Goal: Information Seeking & Learning: Find specific fact

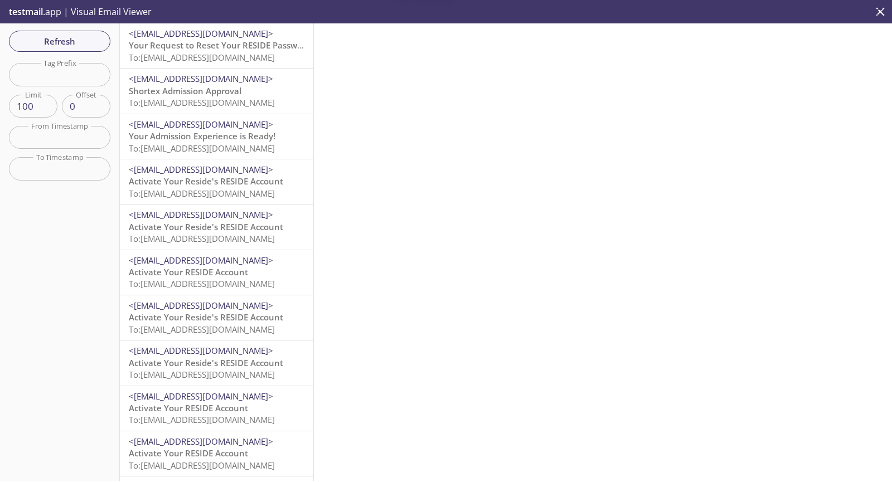
click at [173, 37] on span "<[EMAIL_ADDRESS][DOMAIN_NAME]>" at bounding box center [201, 33] width 144 height 11
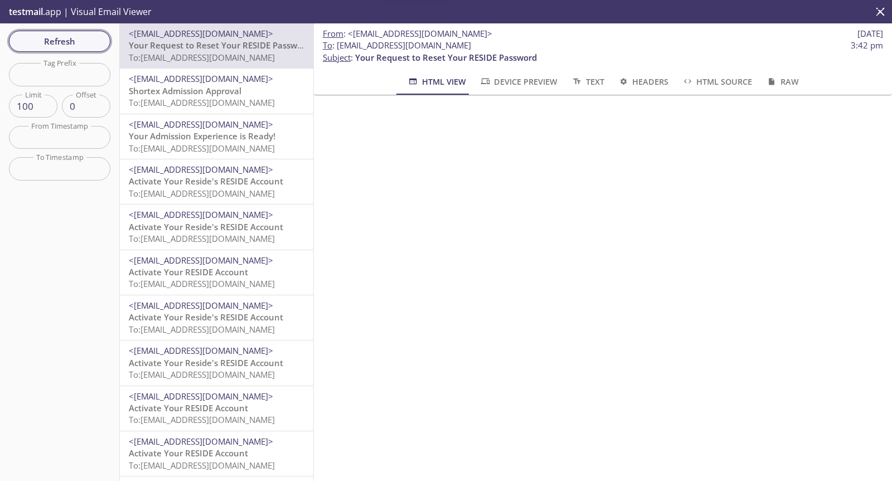
click at [79, 45] on span "Refresh" at bounding box center [60, 41] width 84 height 14
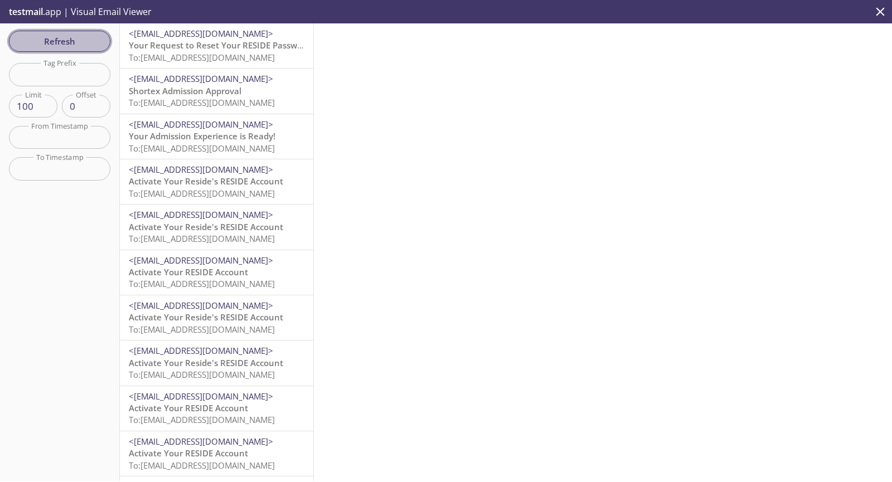
click at [108, 36] on button "Refresh" at bounding box center [59, 41] width 101 height 21
click at [266, 48] on span "Your Request to Reset Your RESIDE Password" at bounding box center [220, 45] width 182 height 11
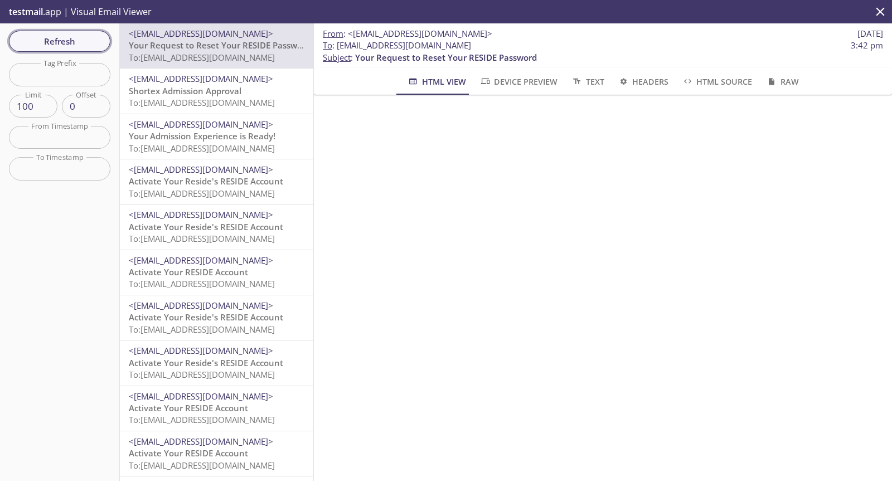
click at [103, 44] on button "Refresh" at bounding box center [59, 41] width 101 height 21
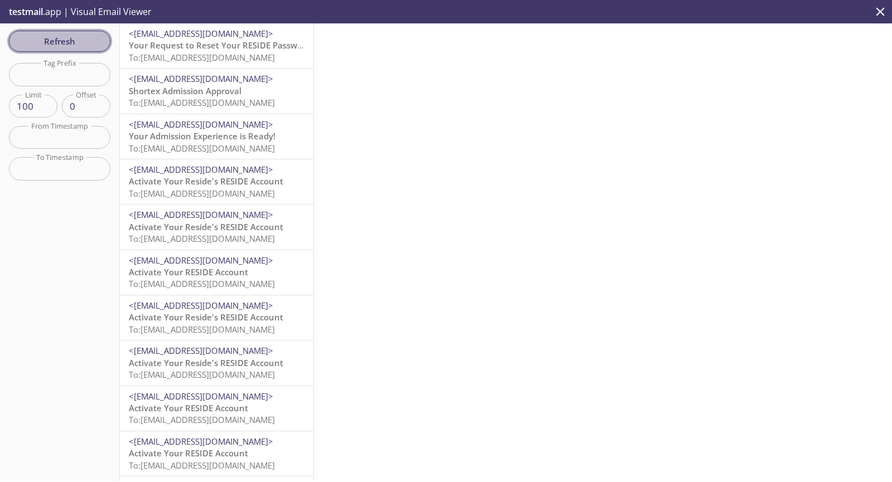
click at [103, 44] on button "Refresh" at bounding box center [59, 41] width 101 height 21
click at [79, 49] on button "Refresh" at bounding box center [59, 41] width 101 height 21
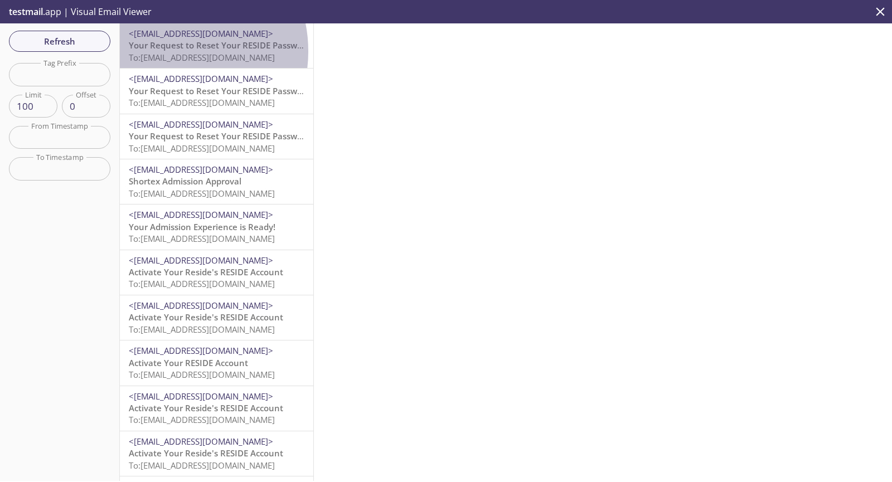
click at [164, 51] on p "Your Request to Reset Your RESIDE Password To: [EMAIL_ADDRESS][DOMAIN_NAME]" at bounding box center [217, 52] width 176 height 24
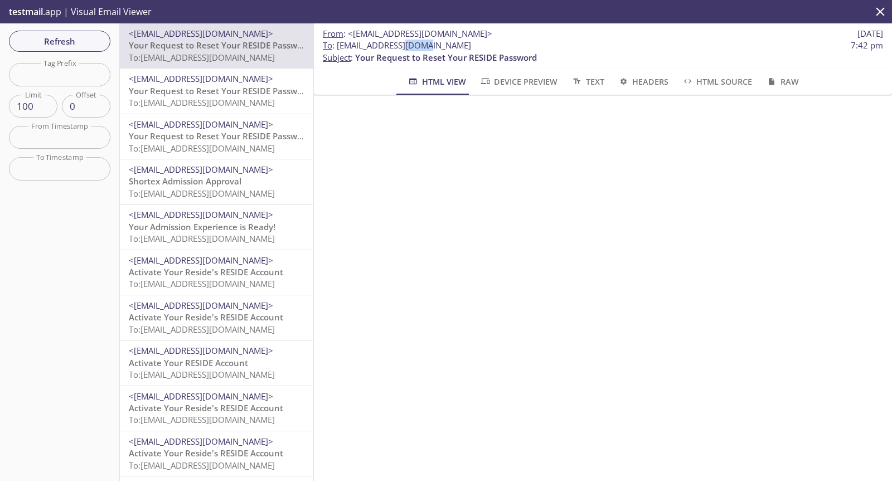
click at [397, 44] on span "To : [EMAIL_ADDRESS][DOMAIN_NAME]" at bounding box center [397, 46] width 148 height 12
drag, startPoint x: 338, startPoint y: 43, endPoint x: 493, endPoint y: 45, distance: 155.0
click at [493, 45] on span "To : [EMAIL_ADDRESS][DOMAIN_NAME] 7:42 pm" at bounding box center [603, 46] width 560 height 12
copy span "[EMAIL_ADDRESS][DOMAIN_NAME]"
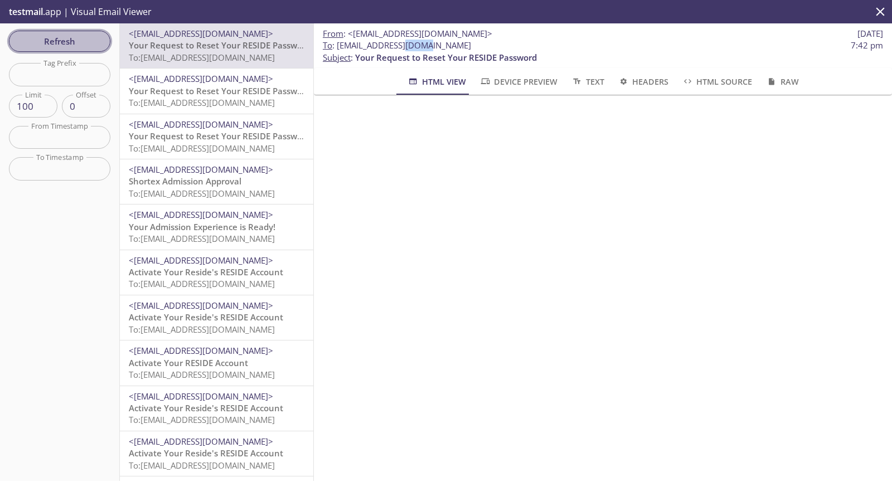
click at [81, 43] on span "Refresh" at bounding box center [60, 41] width 84 height 14
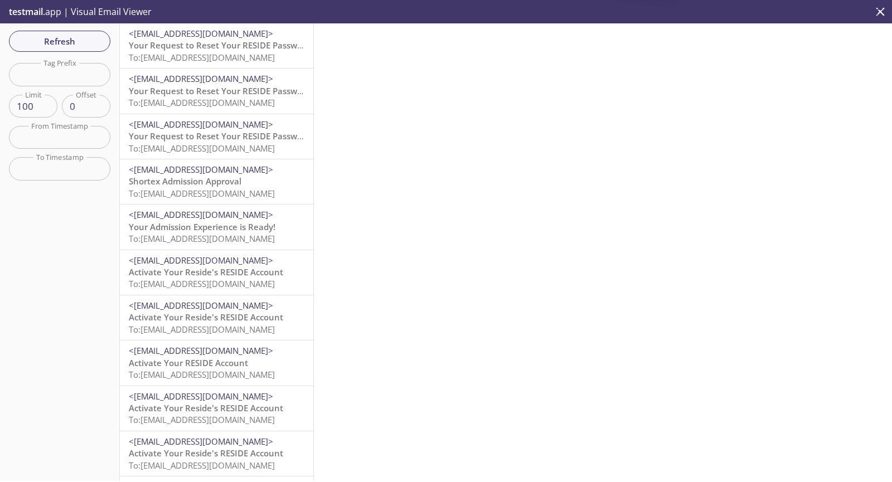
click at [231, 56] on span "To: [EMAIL_ADDRESS][DOMAIN_NAME]" at bounding box center [202, 57] width 146 height 11
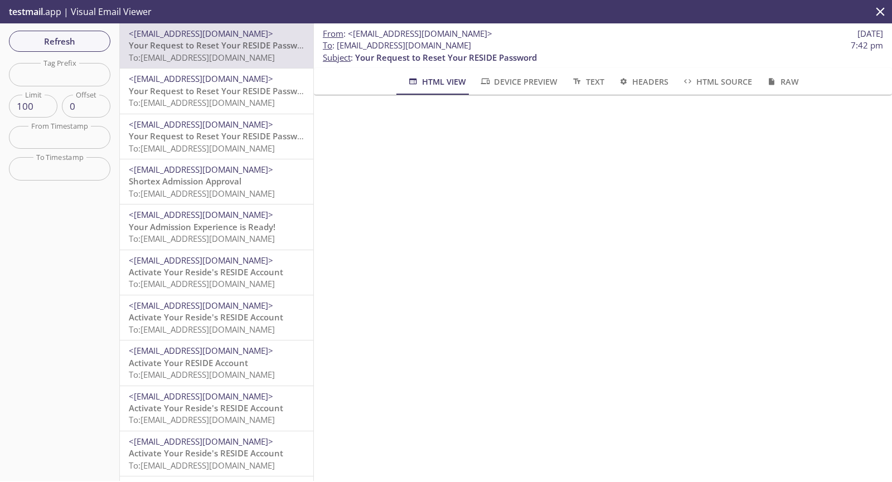
click at [76, 53] on div "Refresh Filters Tag Prefix Tag Prefix Limit 100 Limit Offset 0 Offset From Time…" at bounding box center [60, 252] width 120 height 458
click at [81, 35] on span "Refresh" at bounding box center [60, 41] width 84 height 14
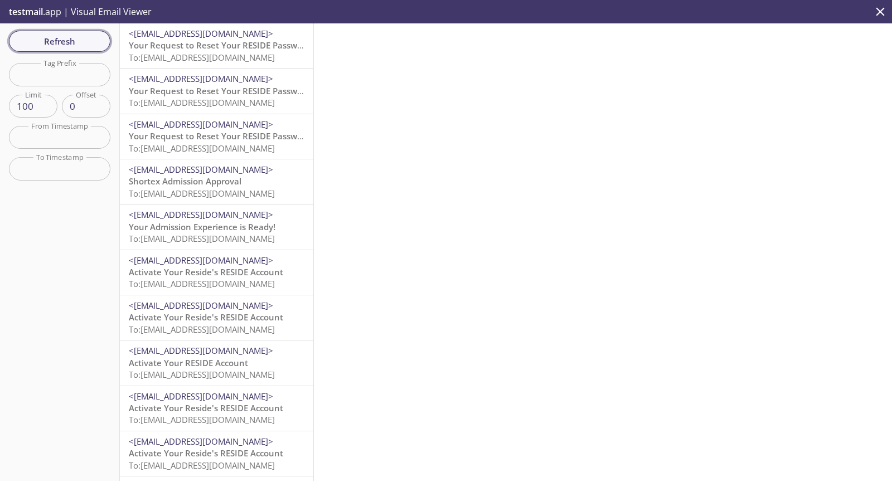
click at [61, 51] on button "Refresh" at bounding box center [59, 41] width 101 height 21
click at [222, 37] on span "<[EMAIL_ADDRESS][DOMAIN_NAME]>" at bounding box center [201, 33] width 144 height 11
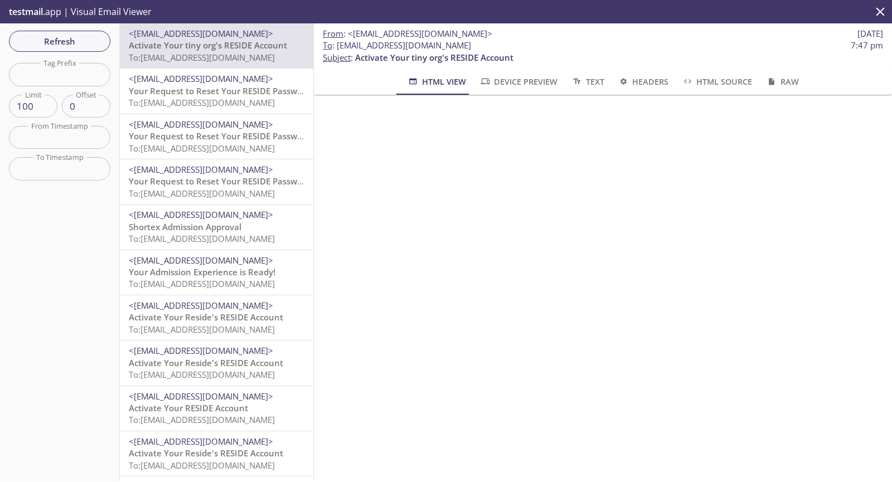
drag, startPoint x: 451, startPoint y: 46, endPoint x: 336, endPoint y: 48, distance: 114.3
click at [336, 48] on span "To : [EMAIL_ADDRESS][DOMAIN_NAME] 7:47 pm" at bounding box center [603, 46] width 560 height 12
click at [86, 54] on div "Refresh Filters Tag Prefix Tag Prefix Limit 100 Limit Offset 0 Offset From Time…" at bounding box center [60, 252] width 120 height 458
click at [90, 45] on span "Refresh" at bounding box center [60, 41] width 84 height 14
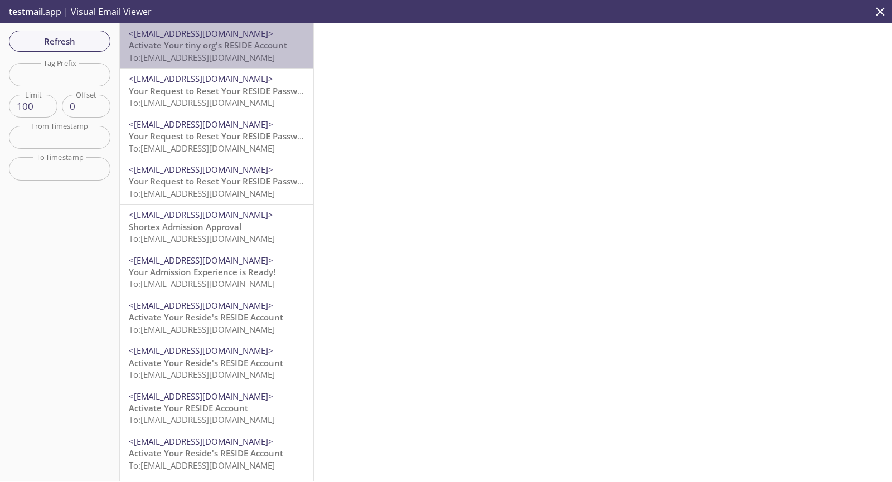
click at [297, 49] on div "<[EMAIL_ADDRESS][DOMAIN_NAME]> Activate Your tiny org's RESIDE Account To: [EMA…" at bounding box center [217, 45] width 194 height 45
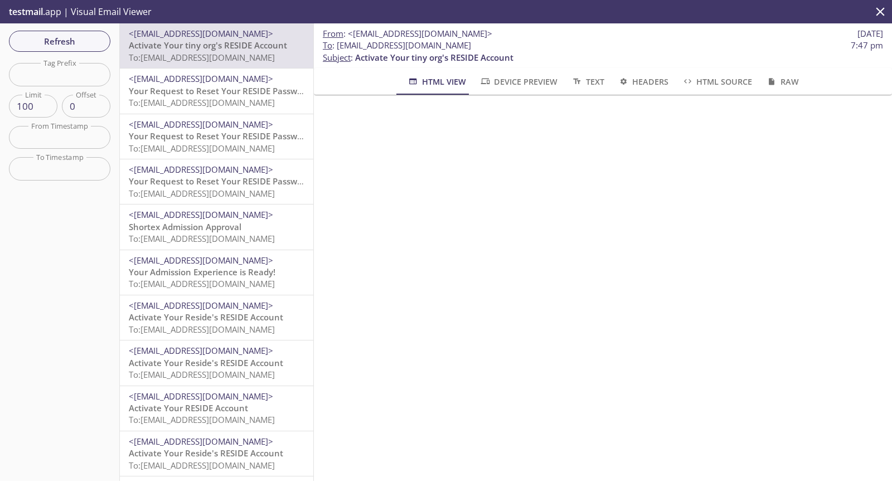
drag, startPoint x: 490, startPoint y: 42, endPoint x: 337, endPoint y: 47, distance: 152.3
click at [337, 47] on span "To : [EMAIL_ADDRESS][DOMAIN_NAME] 7:47 pm" at bounding box center [603, 46] width 560 height 12
copy span "[EMAIL_ADDRESS][DOMAIN_NAME]"
click at [94, 45] on span "Refresh" at bounding box center [60, 41] width 84 height 14
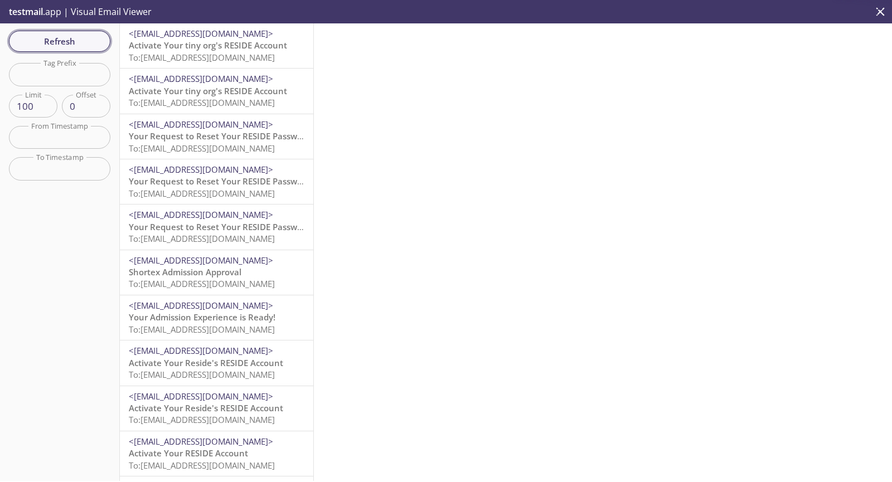
click at [94, 45] on span "Refresh" at bounding box center [60, 41] width 84 height 14
click at [209, 86] on span "Activate Your tiny org's RESIDE Account" at bounding box center [208, 90] width 158 height 11
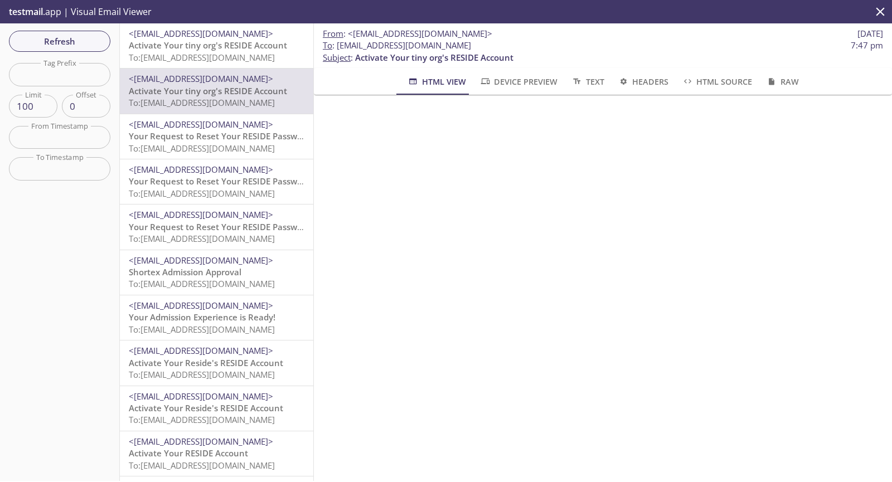
click at [230, 43] on span "Activate Your tiny org's RESIDE Account" at bounding box center [208, 45] width 158 height 11
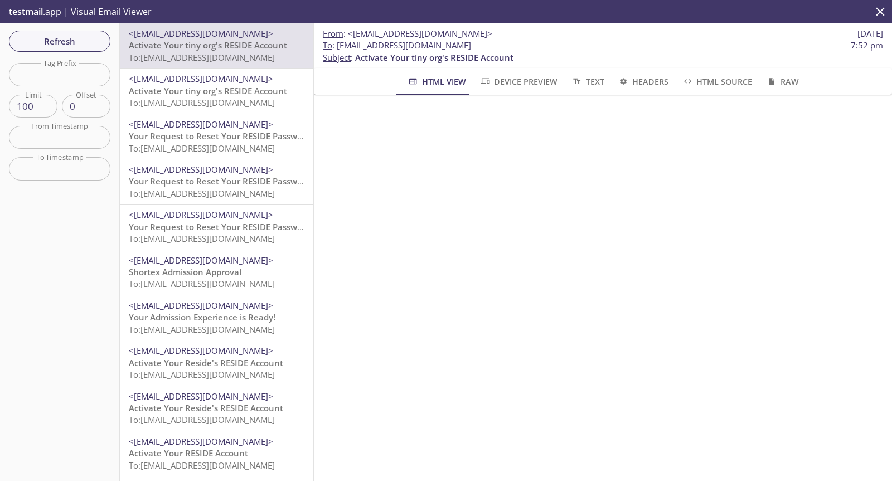
click at [40, 222] on div "Refresh Filters Tag Prefix Tag Prefix Limit 100 Limit Offset 0 Offset From Time…" at bounding box center [60, 252] width 120 height 458
click at [75, 51] on button "Refresh" at bounding box center [59, 41] width 101 height 21
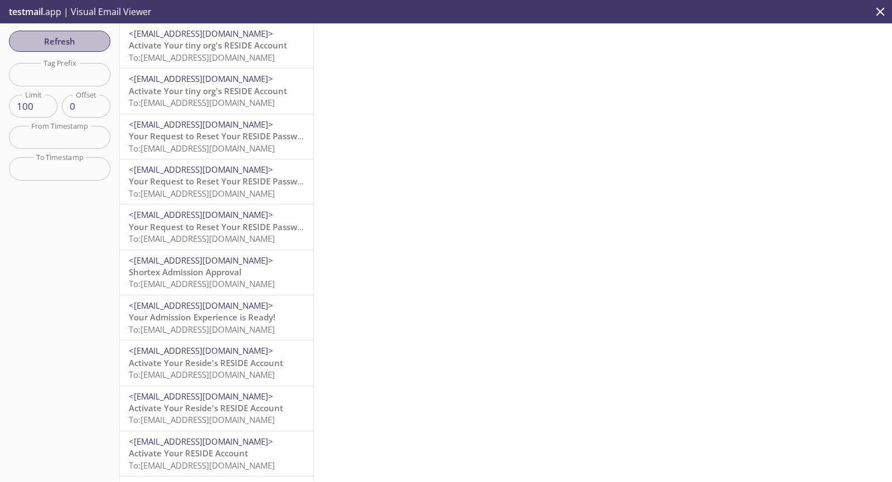
drag, startPoint x: 40, startPoint y: 50, endPoint x: 45, endPoint y: 40, distance: 11.2
click at [40, 49] on button "Refresh" at bounding box center [59, 41] width 101 height 21
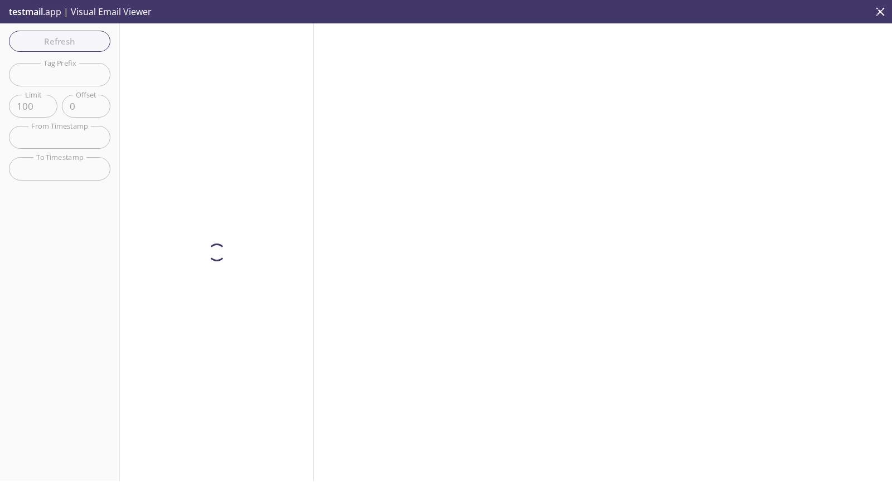
click at [45, 40] on div "Refresh Filters Tag Prefix Tag Prefix Limit 100 Limit Offset 0 Offset From Time…" at bounding box center [60, 252] width 120 height 458
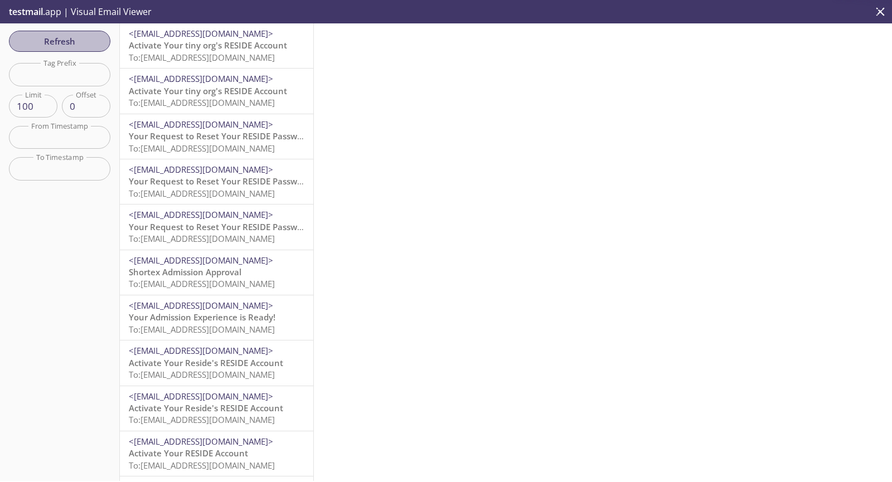
click at [45, 40] on span "Refresh" at bounding box center [60, 41] width 84 height 14
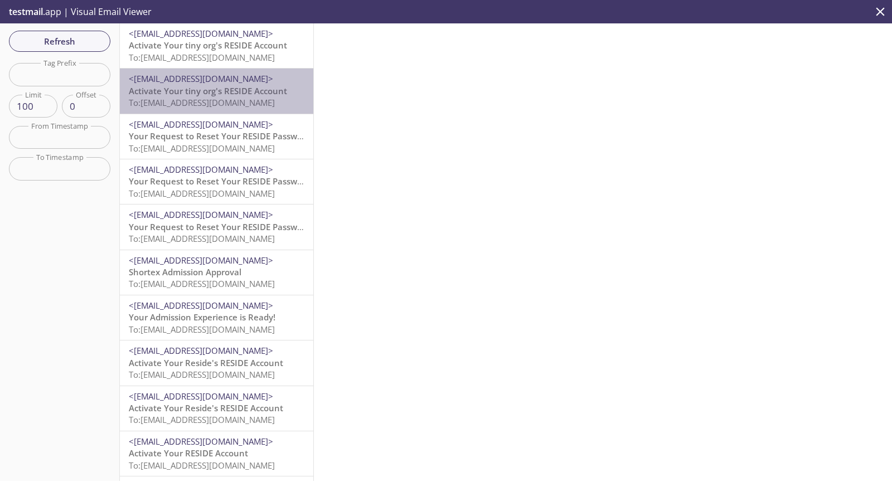
click at [257, 74] on span "<[EMAIL_ADDRESS][DOMAIN_NAME]>" at bounding box center [201, 78] width 144 height 11
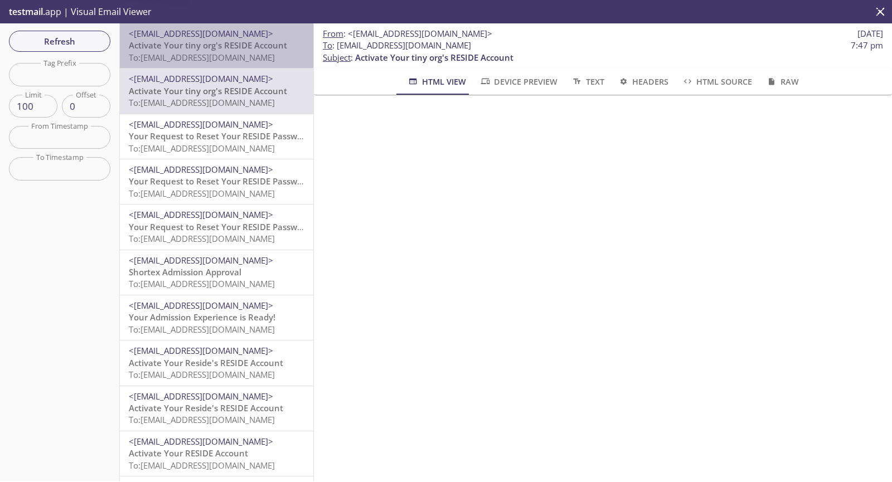
click at [267, 56] on span "To: [EMAIL_ADDRESS][DOMAIN_NAME]" at bounding box center [202, 57] width 146 height 11
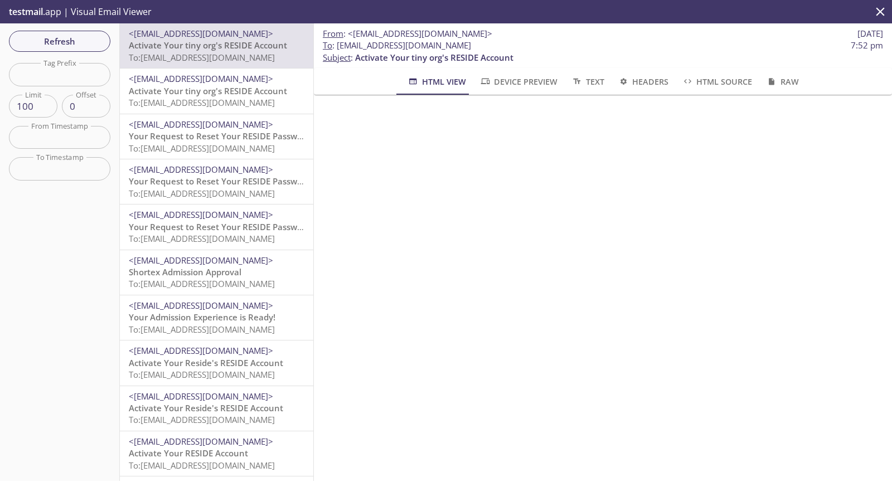
drag, startPoint x: 495, startPoint y: 49, endPoint x: 338, endPoint y: 48, distance: 157.3
click at [335, 48] on span "To : [EMAIL_ADDRESS][DOMAIN_NAME] 7:52 pm" at bounding box center [603, 46] width 560 height 12
copy span "[EMAIL_ADDRESS][DOMAIN_NAME]"
